Goal: Information Seeking & Learning: Find specific fact

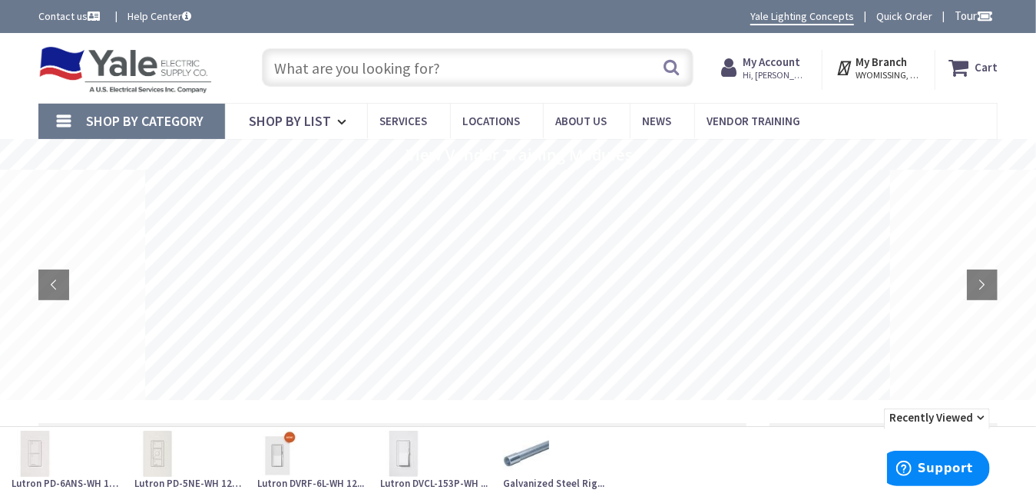
click at [471, 65] on input "text" at bounding box center [477, 67] width 431 height 38
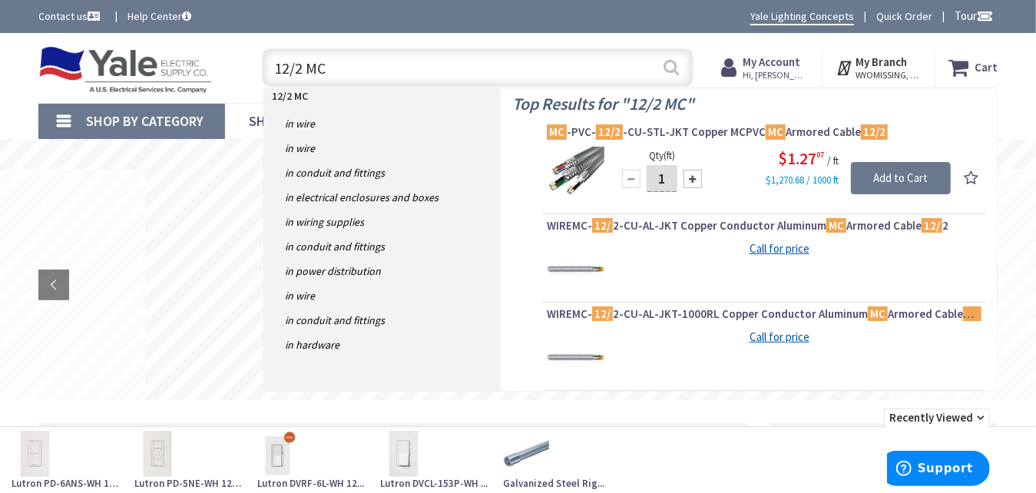
type input "12/2 MC"
click at [671, 68] on button "Search" at bounding box center [672, 67] width 20 height 35
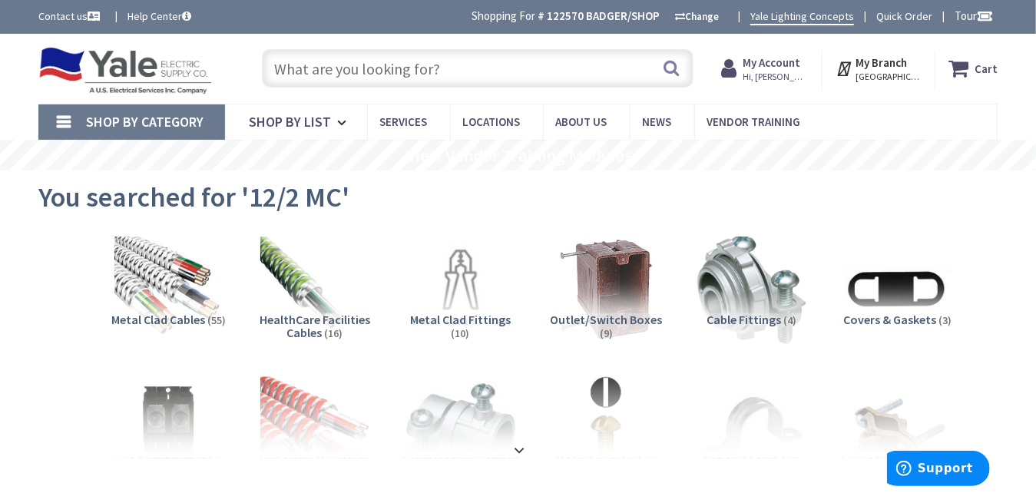
click at [379, 72] on input "text" at bounding box center [477, 68] width 431 height 38
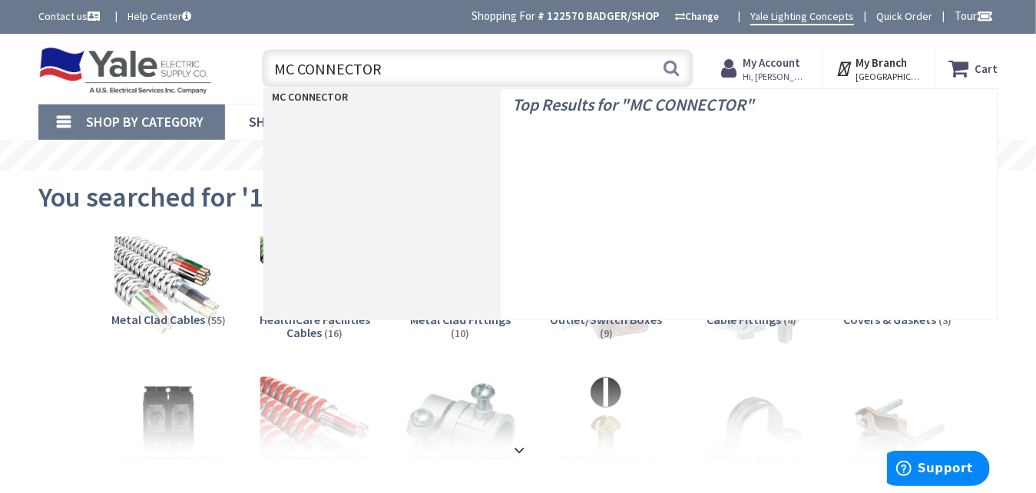
type input "MC CONNECTORS"
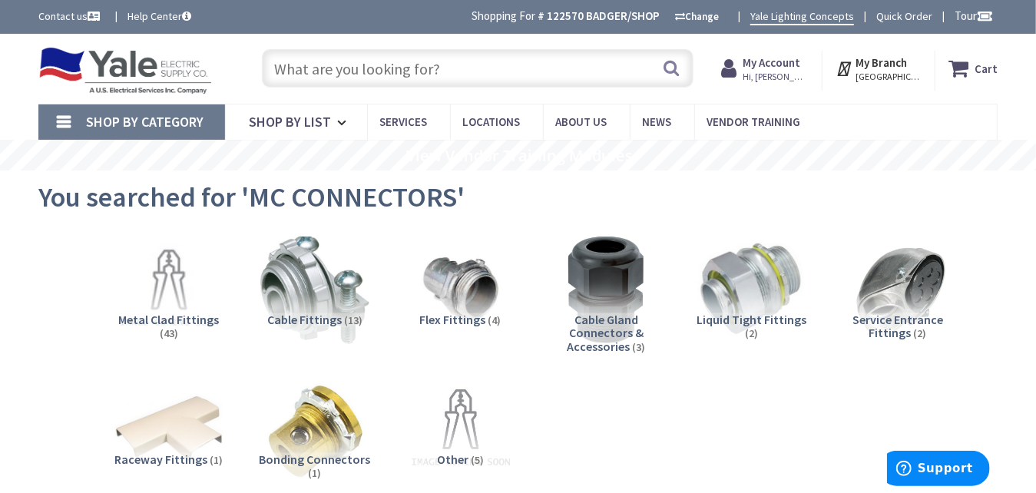
click at [542, 57] on input "text" at bounding box center [477, 68] width 431 height 38
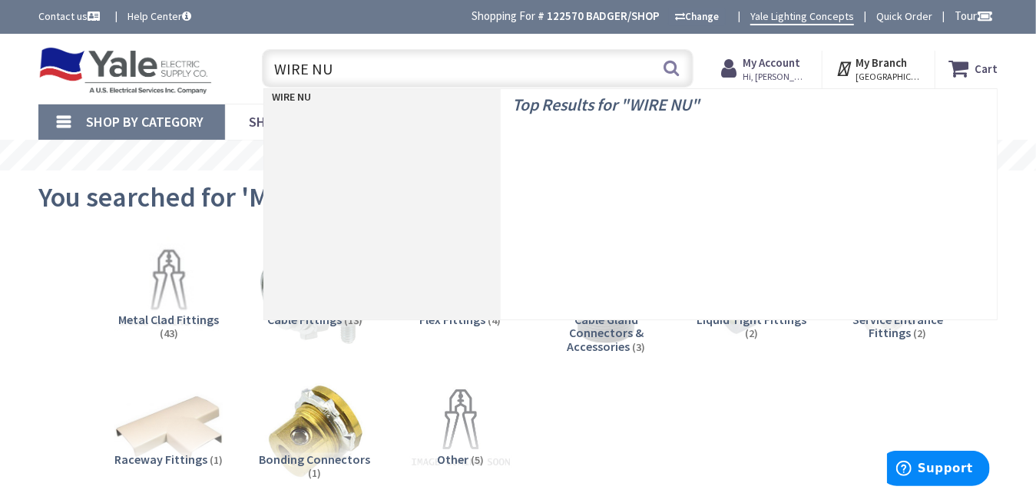
type input "WIRE NUT"
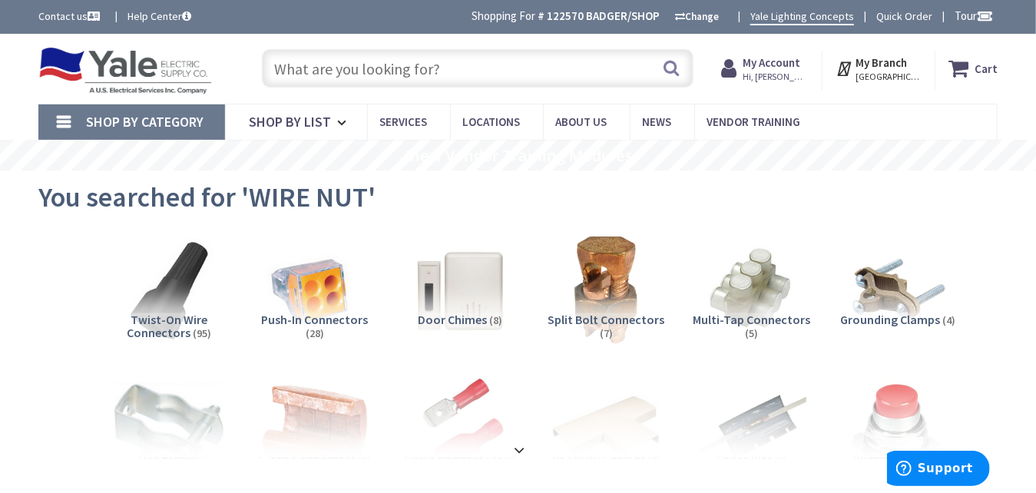
click at [423, 60] on input "text" at bounding box center [477, 68] width 431 height 38
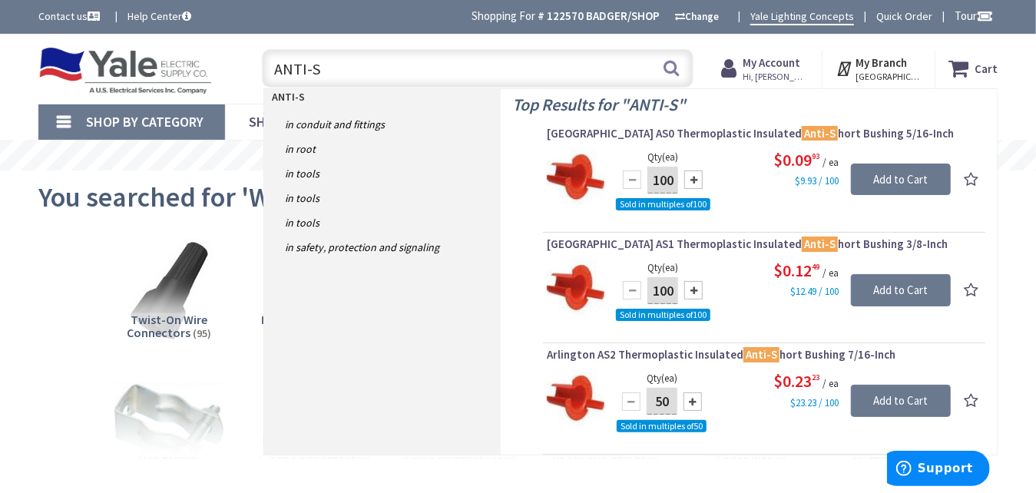
drag, startPoint x: 390, startPoint y: 70, endPoint x: 242, endPoint y: 70, distance: 147.5
click at [242, 70] on div "Toggle Nav ANTI-S ANTI-S Search Cart My Cart Close" at bounding box center [518, 68] width 983 height 51
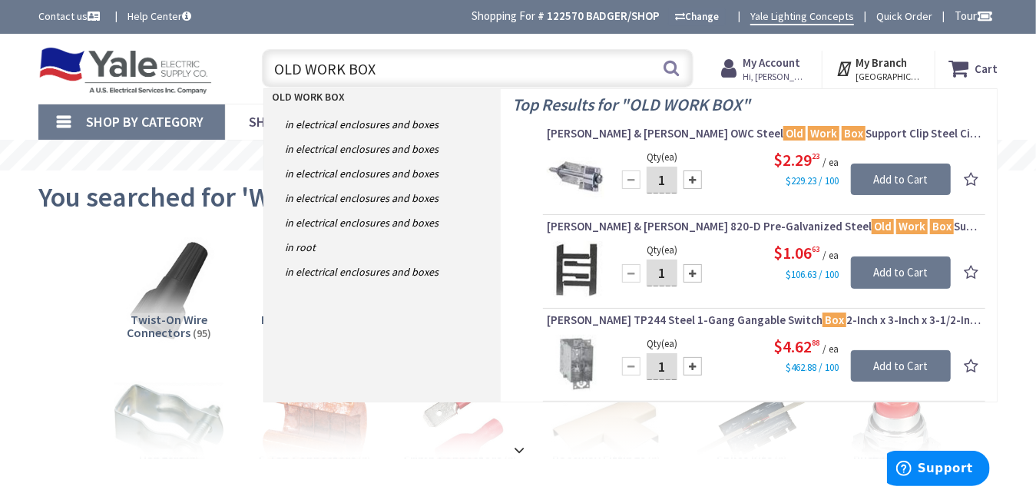
drag, startPoint x: 419, startPoint y: 71, endPoint x: 136, endPoint y: 88, distance: 283.2
click at [136, 88] on div "Toggle Nav OLD WORK BOX OLD WORK BOX Search Cart My Cart Close" at bounding box center [518, 68] width 983 height 51
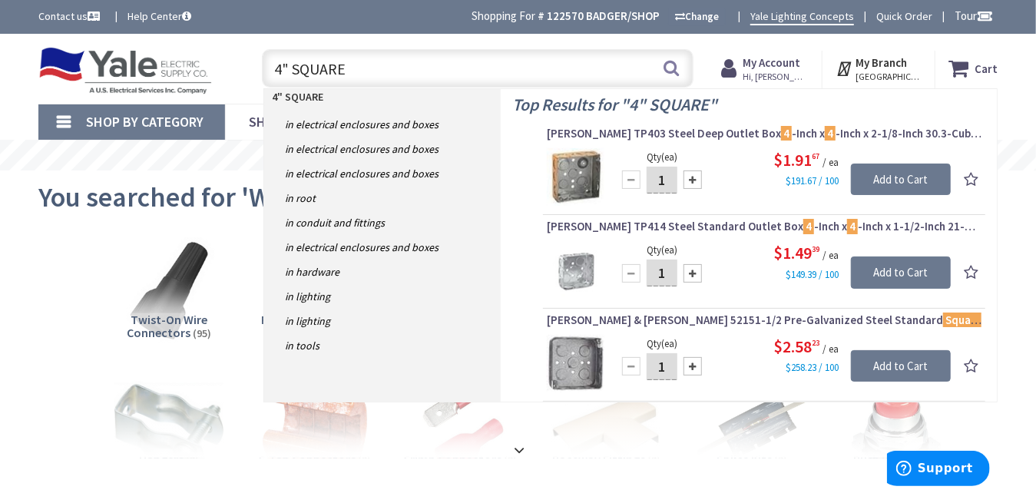
click at [448, 71] on input "4" SQUARE" at bounding box center [477, 68] width 431 height 38
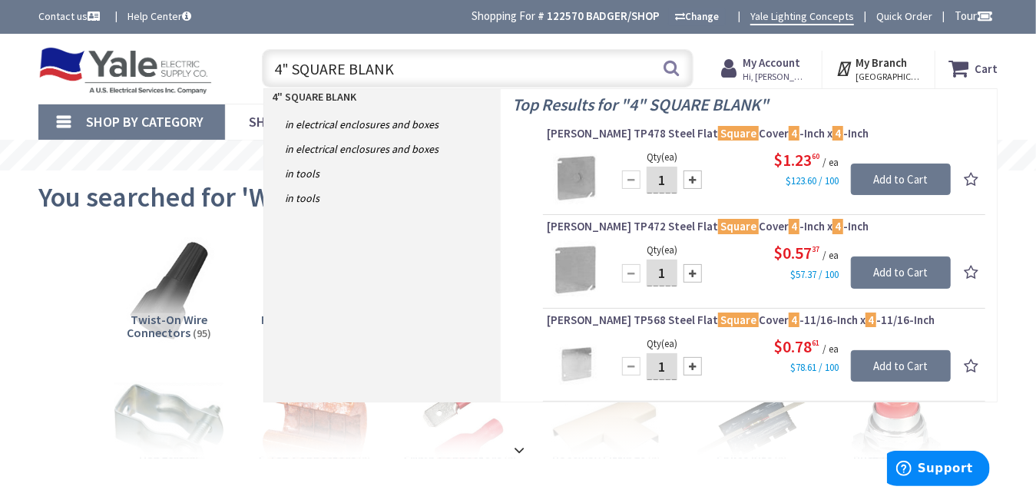
drag, startPoint x: 409, startPoint y: 68, endPoint x: 202, endPoint y: 54, distance: 207.1
click at [202, 54] on div "Toggle Nav 4" SQUARE BLANK 4" SQUARE BLANK Search Cart My Cart Close" at bounding box center [518, 68] width 983 height 51
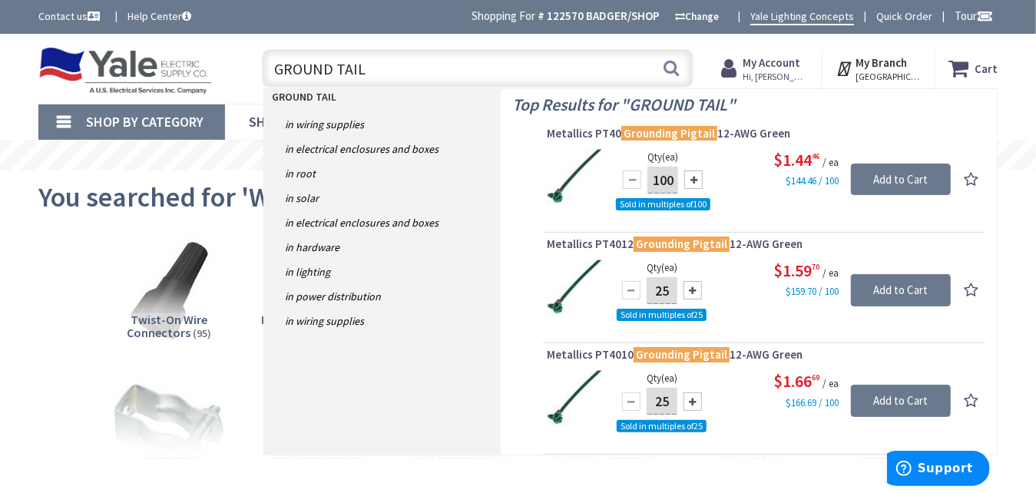
drag, startPoint x: 413, startPoint y: 61, endPoint x: 184, endPoint y: 66, distance: 228.2
click at [184, 66] on div "Toggle Nav GROUND TAIL GROUND TAIL Search Cart My Cart Close" at bounding box center [518, 68] width 983 height 51
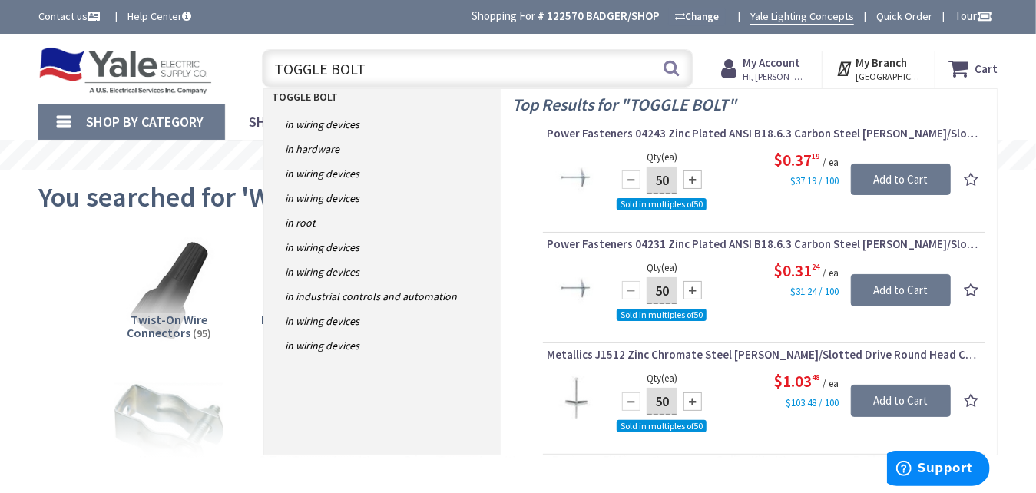
click at [500, 66] on input "TOGGLE BOLT" at bounding box center [477, 68] width 431 height 38
type input "T"
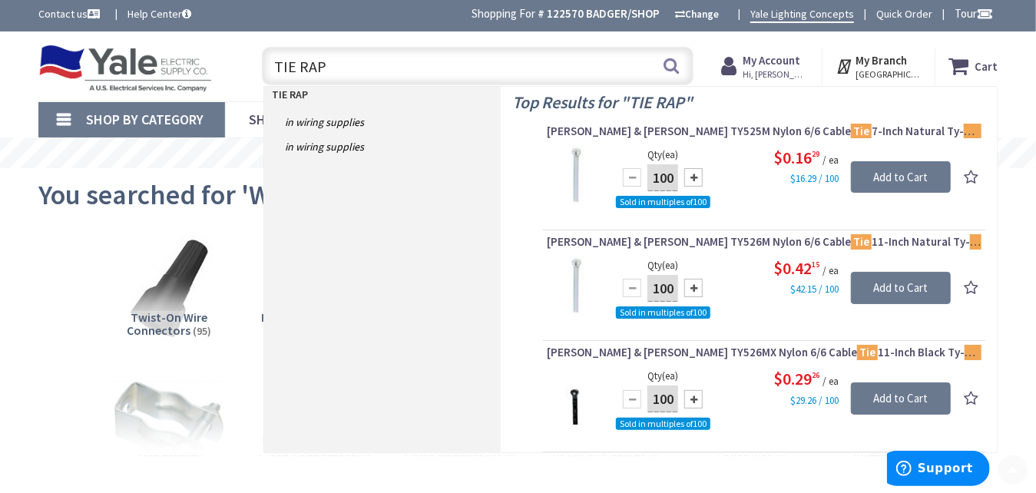
scroll to position [1, 0]
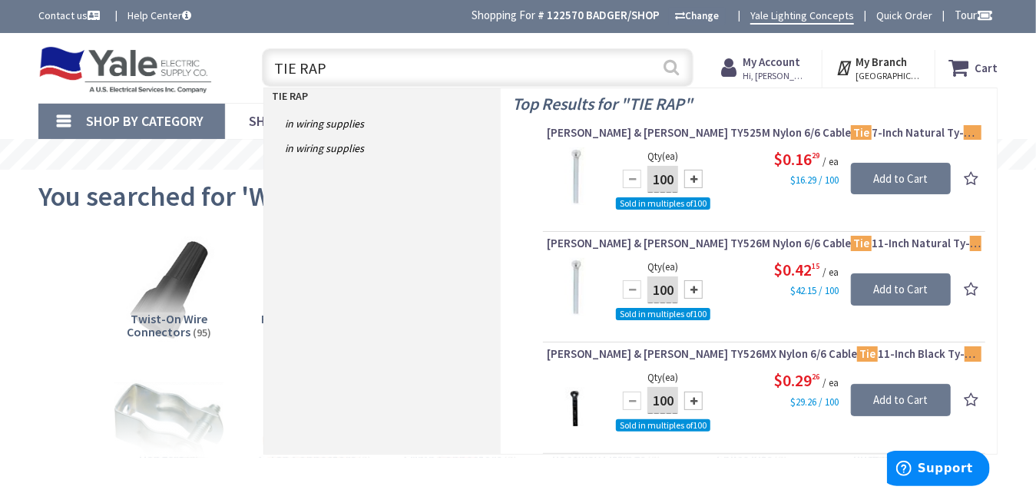
type input "TIE RAP"
click at [671, 72] on button "Search" at bounding box center [672, 67] width 20 height 35
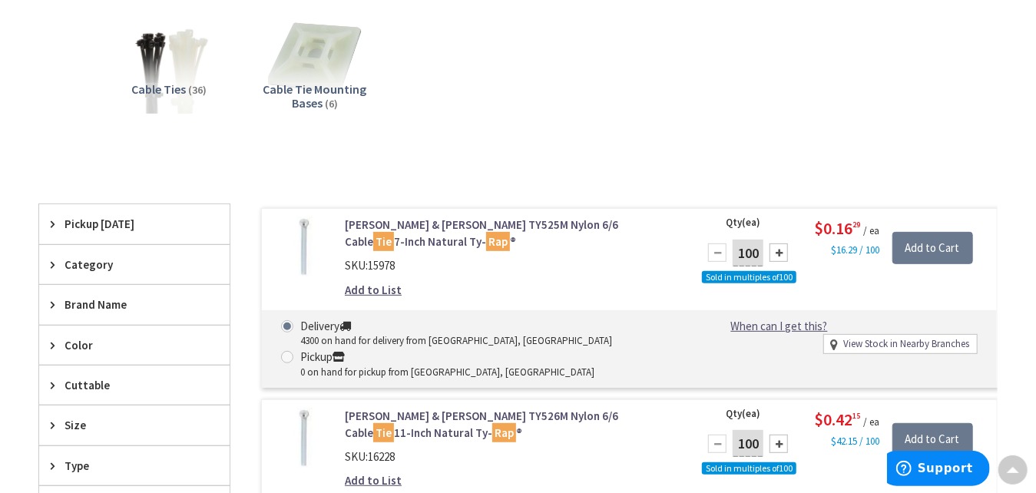
click at [181, 88] on span "Cable Ties" at bounding box center [158, 88] width 55 height 15
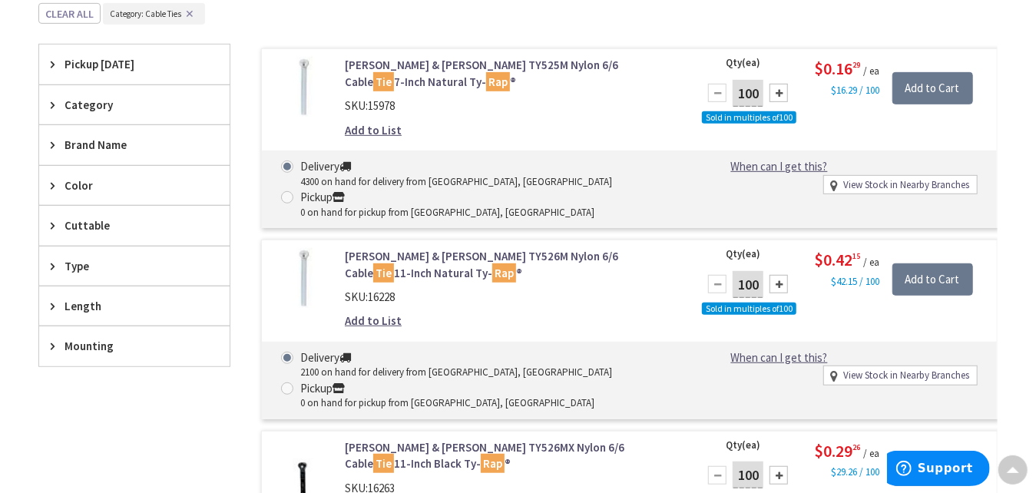
scroll to position [404, 0]
click at [51, 300] on icon at bounding box center [57, 306] width 12 height 12
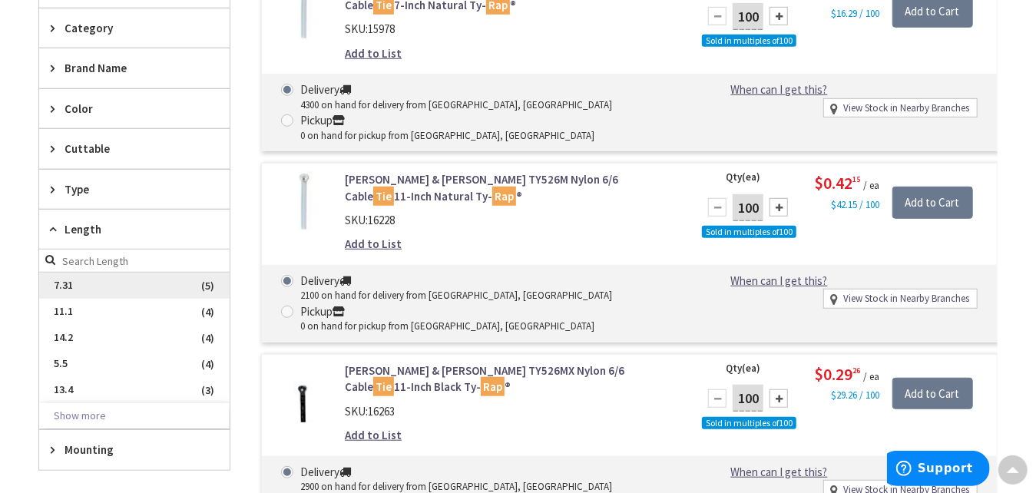
scroll to position [481, 0]
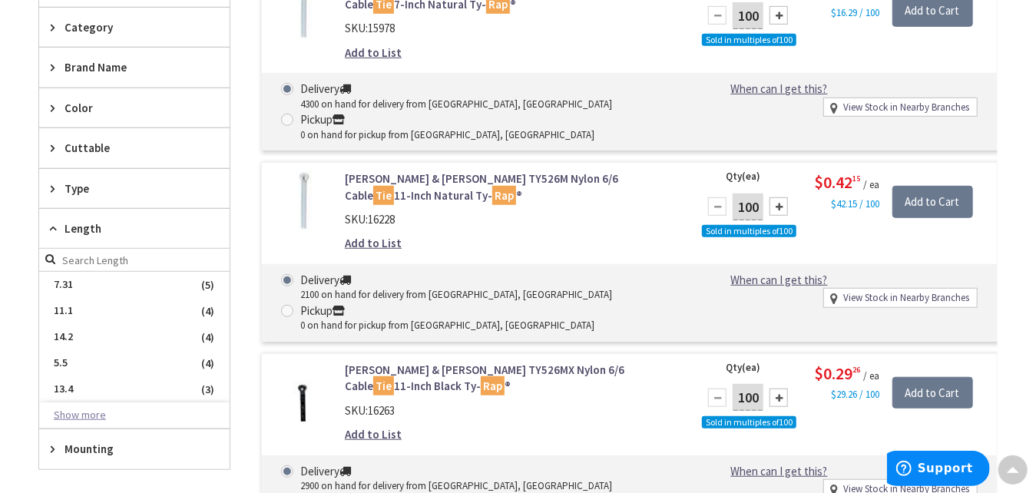
click at [70, 406] on button "Show more" at bounding box center [134, 416] width 191 height 26
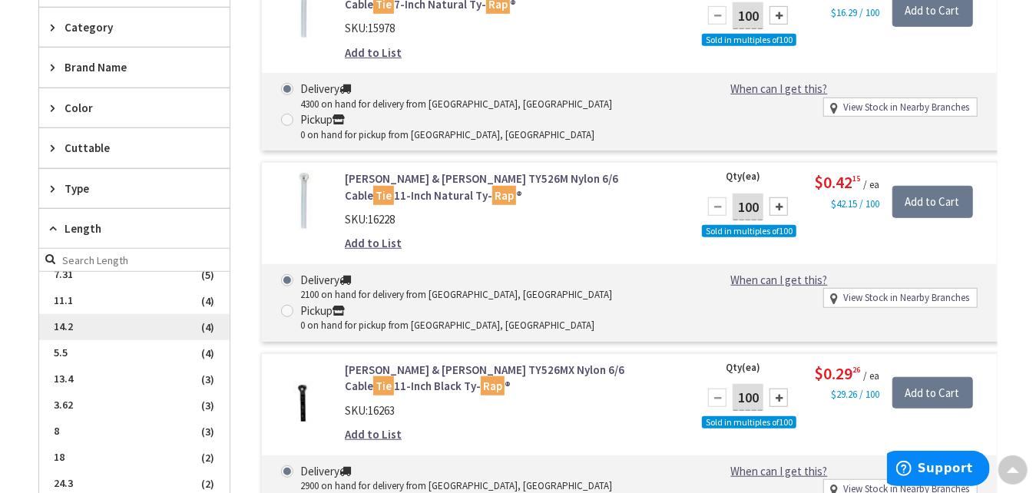
scroll to position [0, 0]
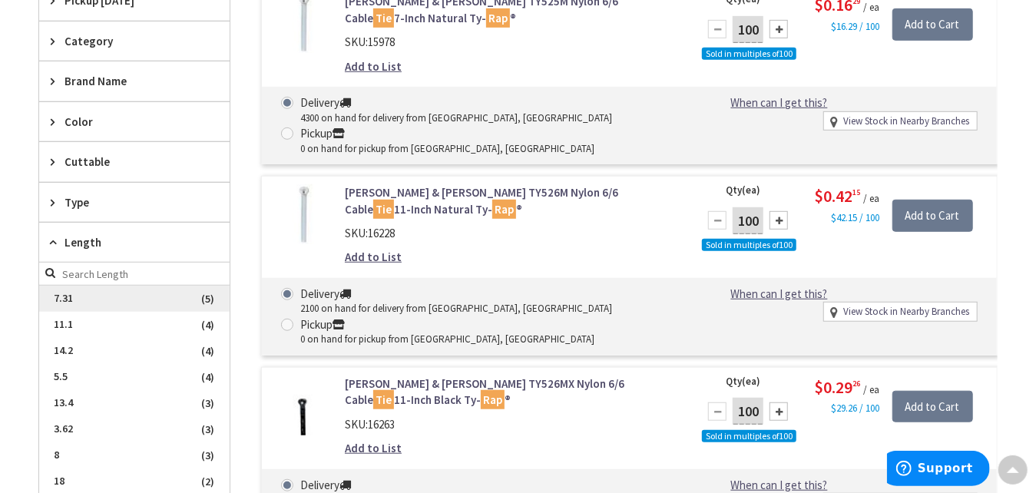
click at [68, 286] on span "7.31" at bounding box center [134, 299] width 191 height 26
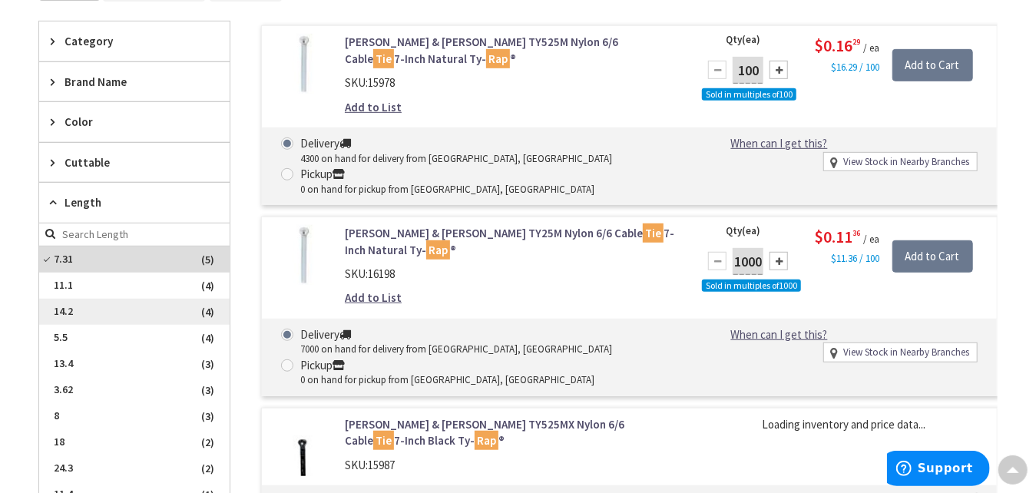
scroll to position [426, 0]
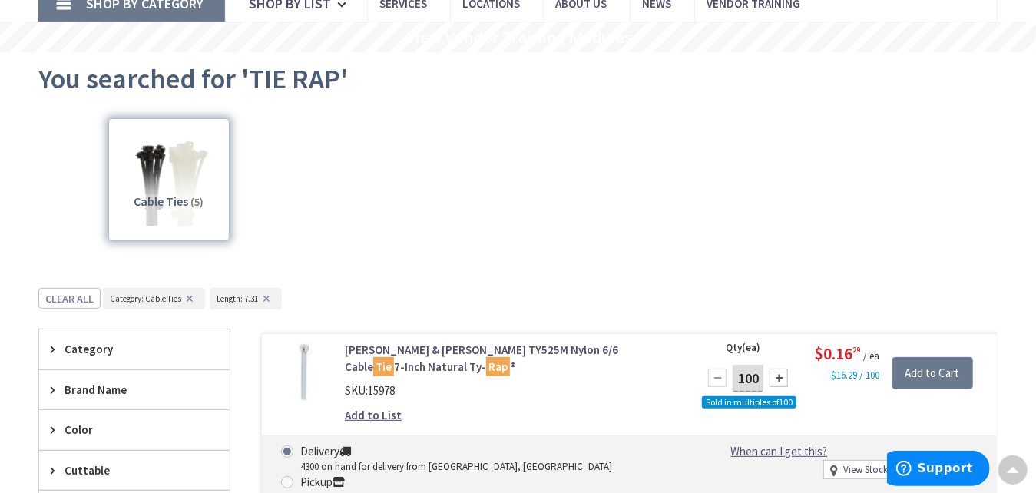
click at [473, 149] on div "Cable Ties (5)" at bounding box center [518, 184] width 906 height 148
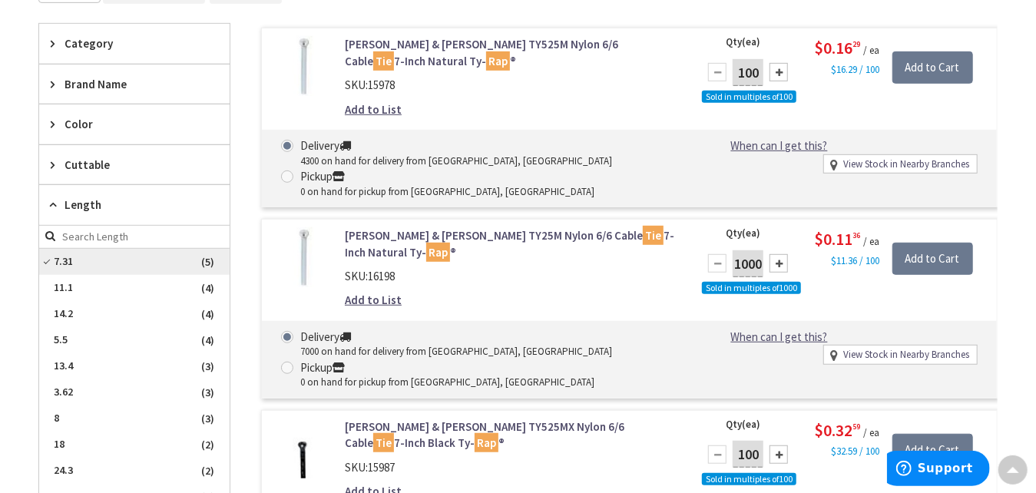
scroll to position [424, 0]
click at [53, 199] on icon at bounding box center [57, 205] width 12 height 12
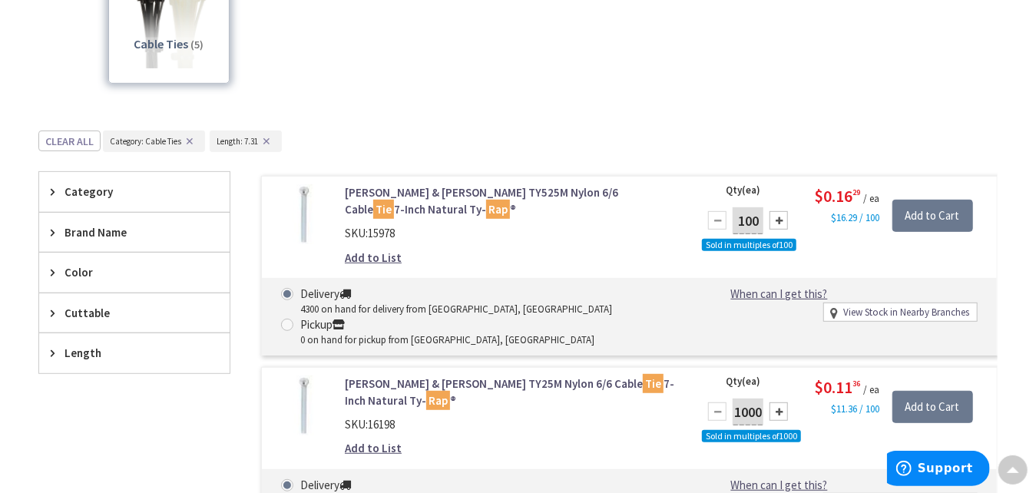
scroll to position [0, 0]
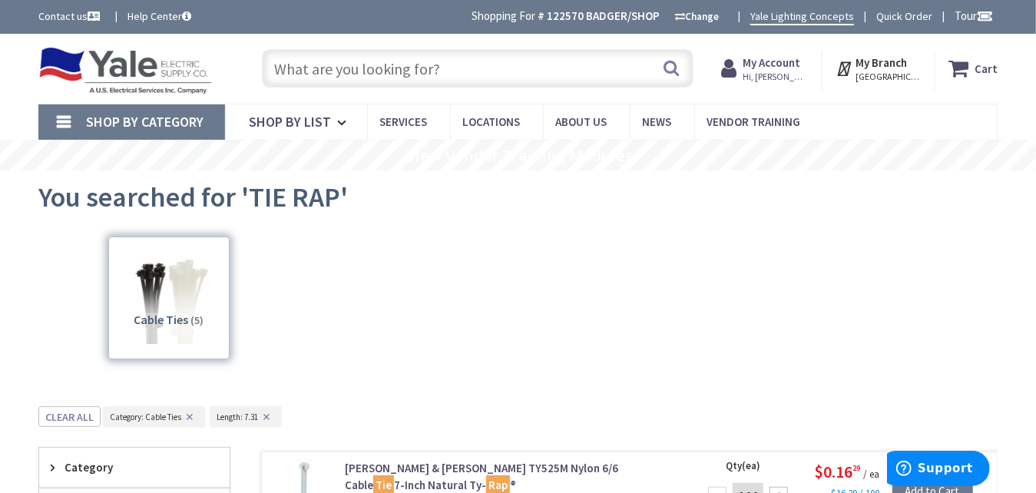
click at [456, 65] on input "text" at bounding box center [477, 68] width 431 height 38
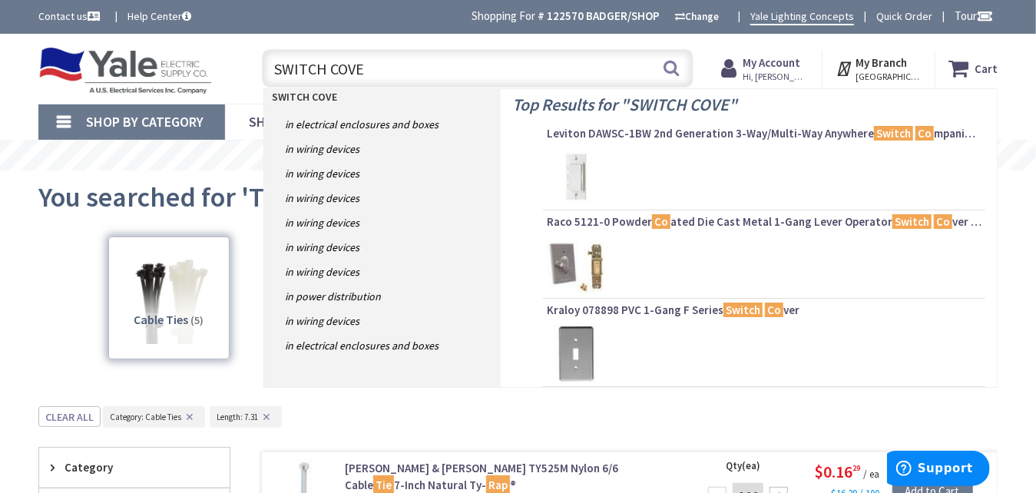
type input "SWITCH COVER"
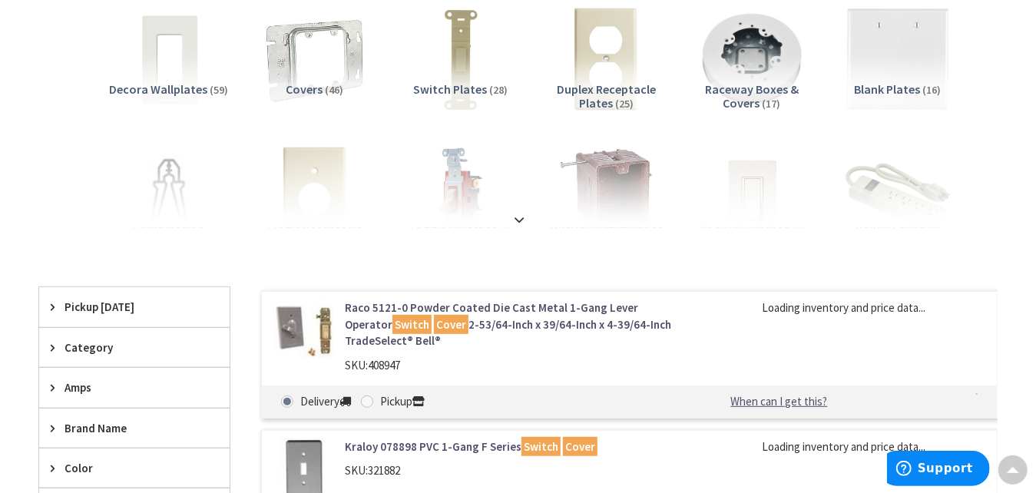
scroll to position [230, 0]
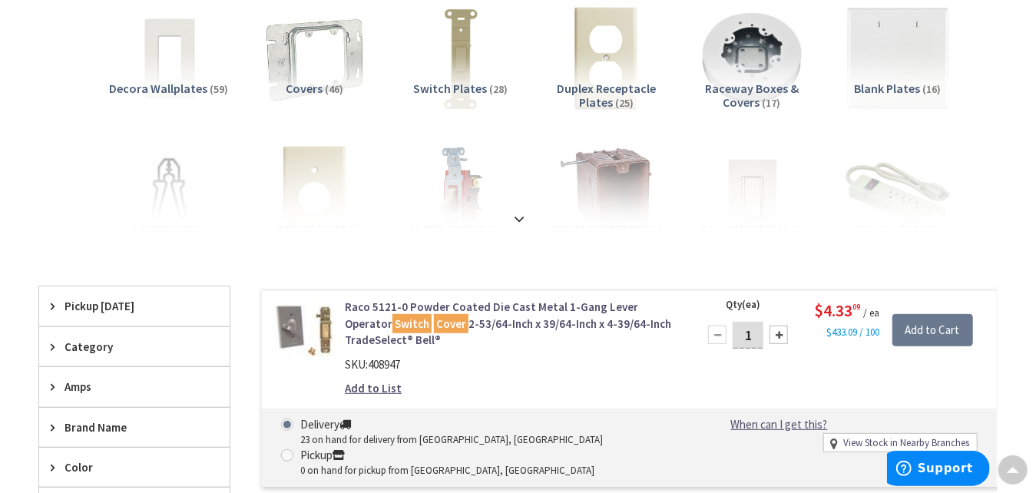
click at [144, 85] on span "Decora Wallplates" at bounding box center [158, 88] width 98 height 15
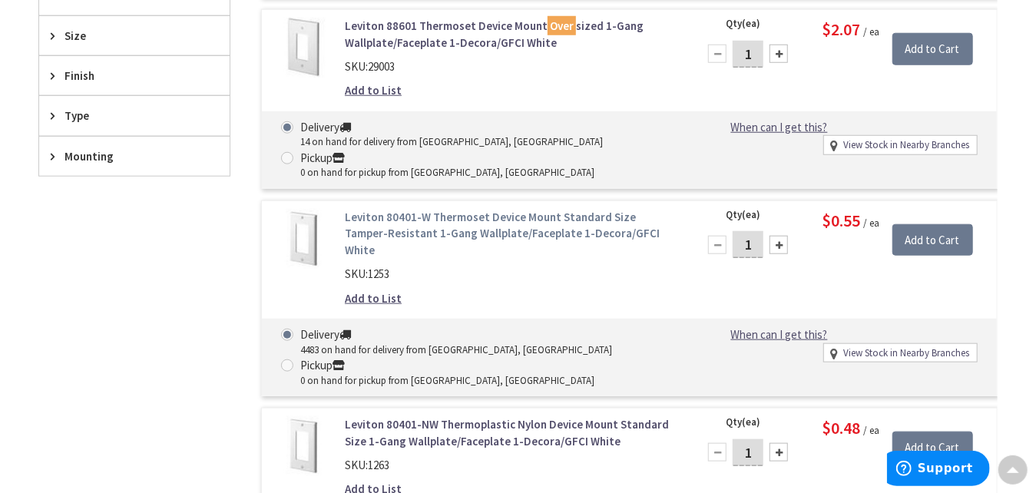
scroll to position [717, 0]
click at [197, 229] on div "Filters 59 items Pickup [DATE] [GEOGRAPHIC_DATA], [GEOGRAPHIC_DATA] (19.5 mi) (…" at bounding box center [134, 300] width 192 height 972
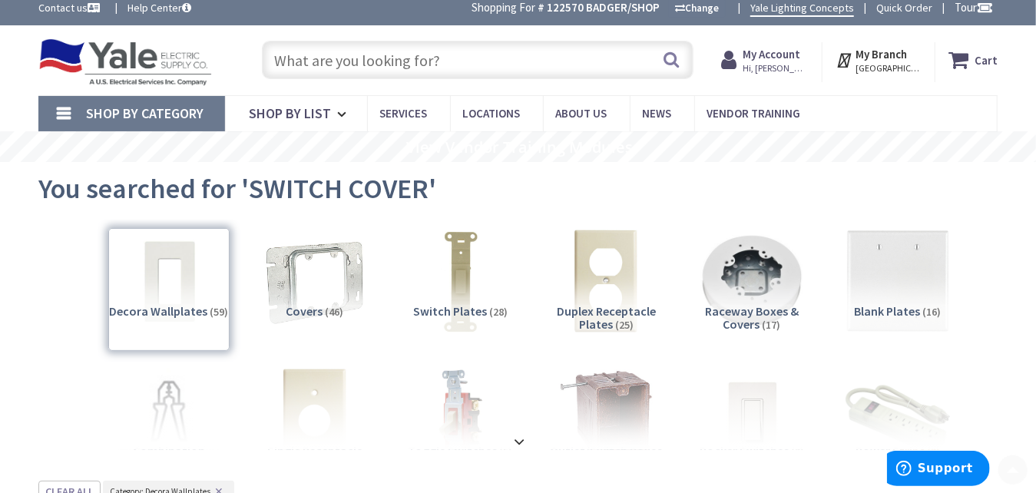
scroll to position [0, 0]
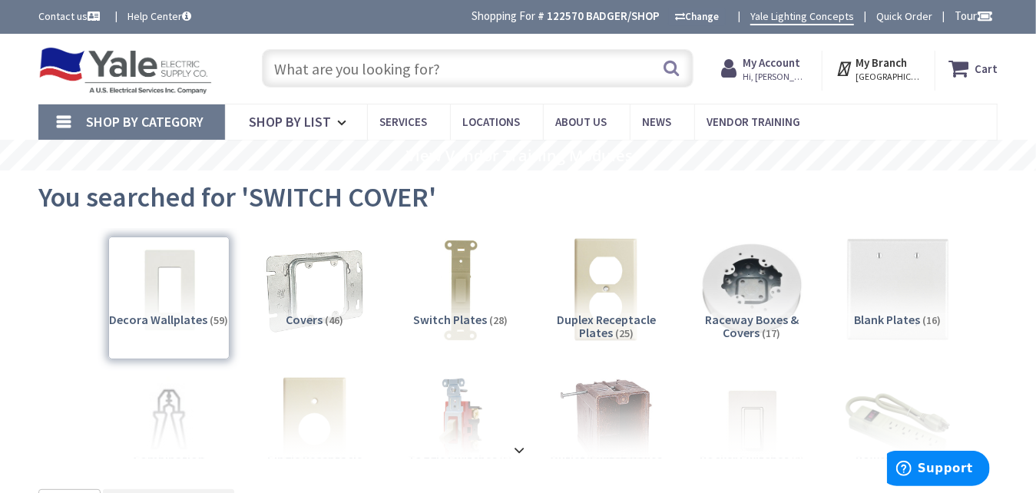
click at [361, 61] on input "text" at bounding box center [477, 68] width 431 height 38
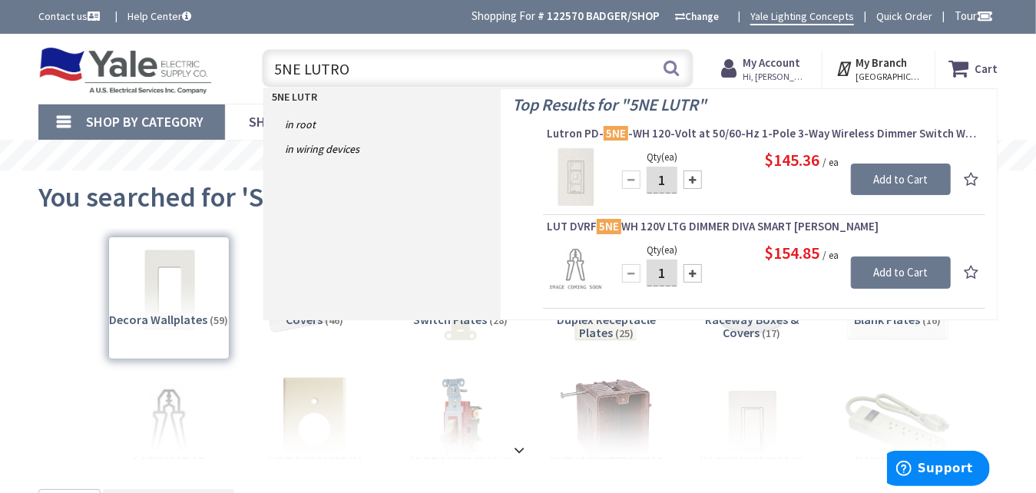
type input "5NE LUTRON"
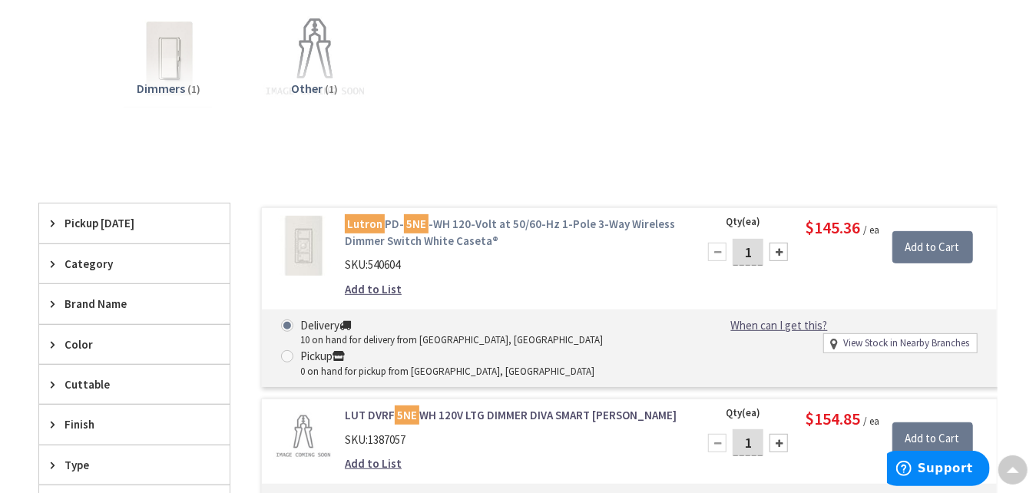
scroll to position [230, 0]
click at [487, 221] on link "Lutron PD- 5NE -WH 120-Volt at 50/60-Hz 1-Pole 3-Way Wireless Dimmer Switch Whi…" at bounding box center [512, 233] width 334 height 33
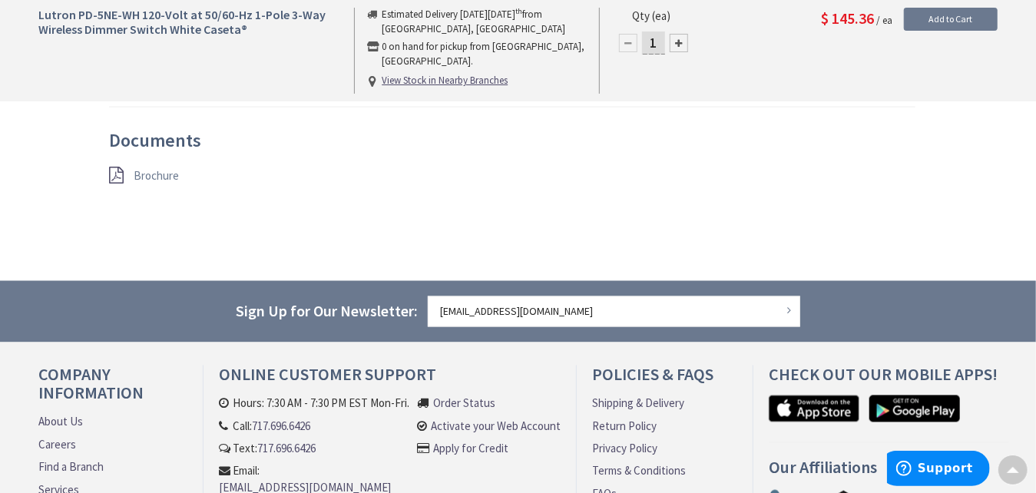
scroll to position [1337, 0]
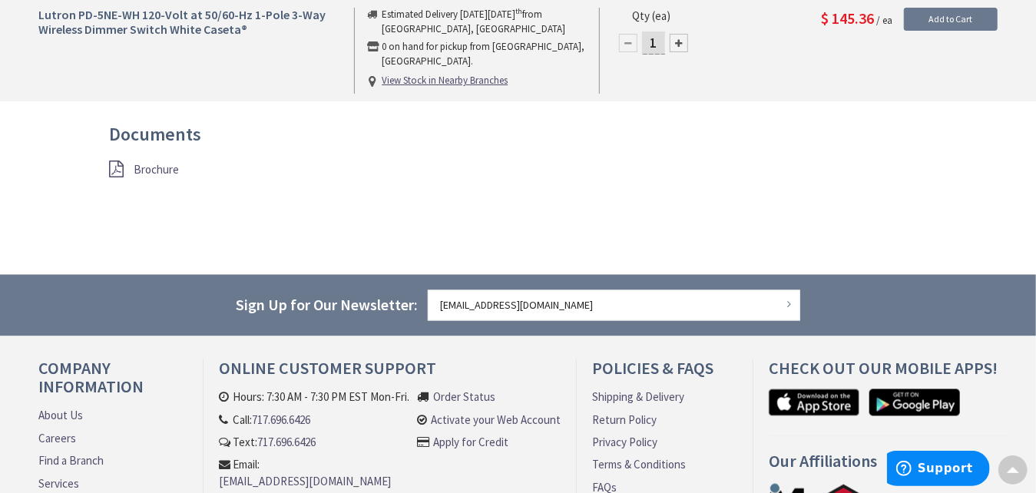
click at [150, 162] on span "Brochure" at bounding box center [156, 169] width 45 height 15
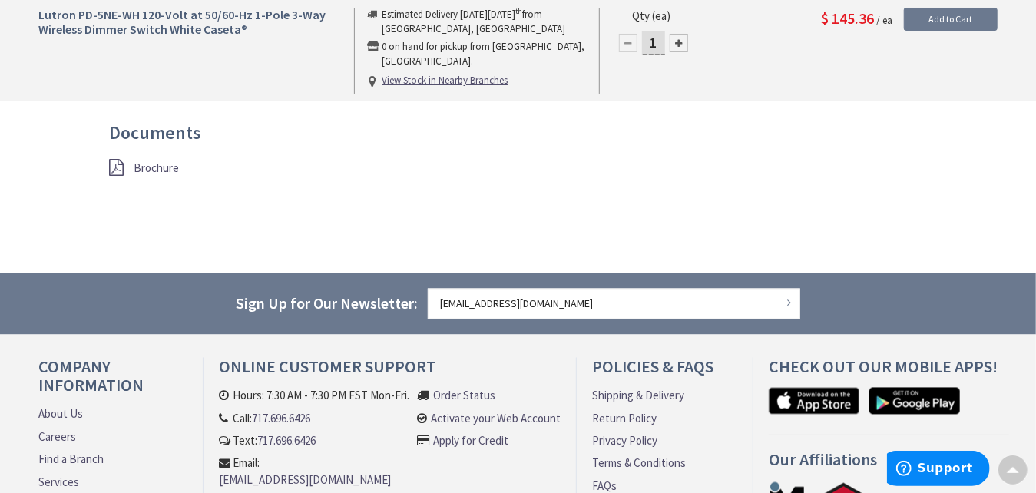
scroll to position [1338, 0]
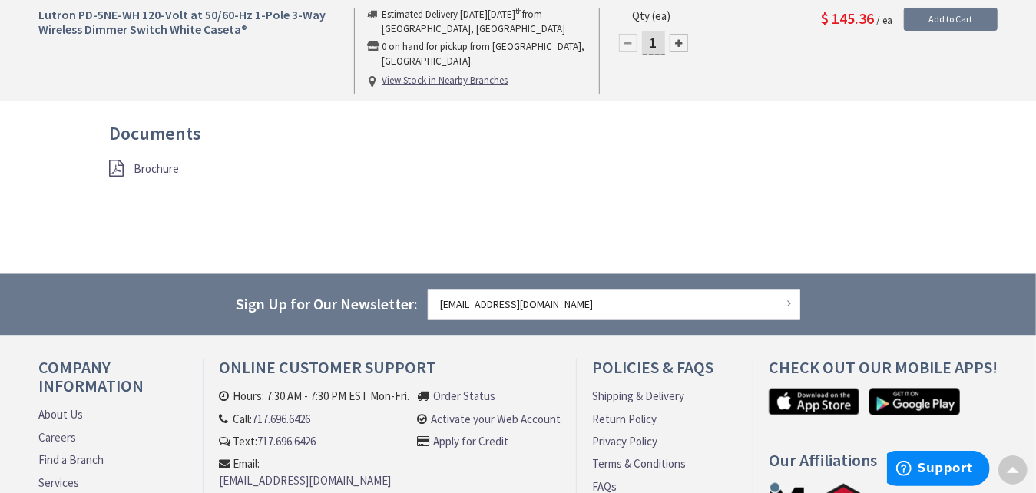
click at [154, 161] on span "Brochure" at bounding box center [156, 168] width 45 height 15
